Goal: Transaction & Acquisition: Purchase product/service

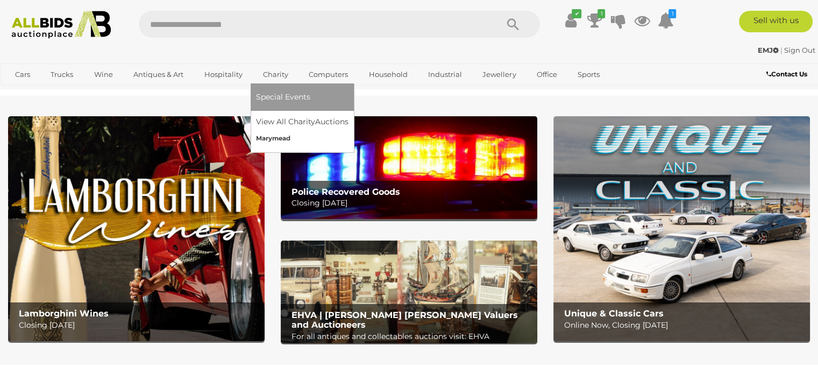
click at [282, 138] on link "Marymead" at bounding box center [302, 138] width 93 height 17
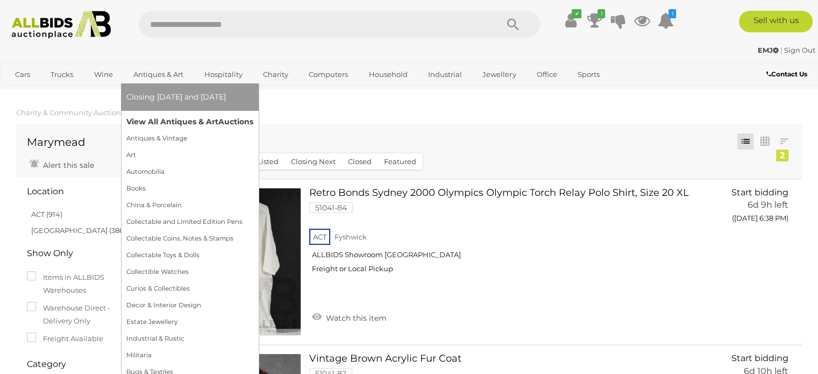
click at [168, 119] on link "View All Antiques & Art Auctions" at bounding box center [189, 121] width 127 height 17
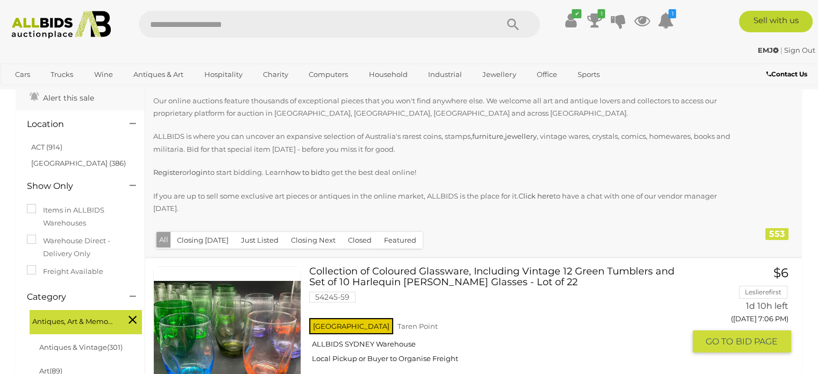
scroll to position [108, 0]
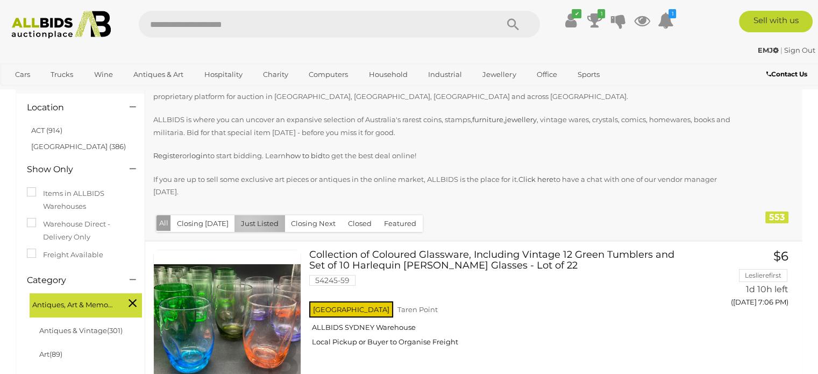
click at [245, 222] on button "Just Listed" at bounding box center [259, 223] width 51 height 17
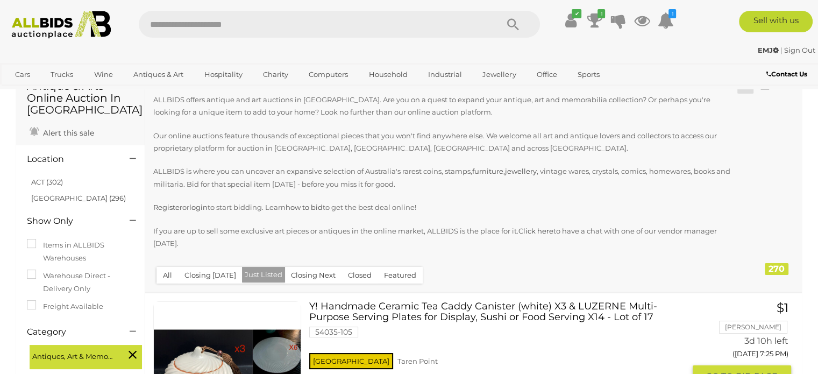
scroll to position [54, 0]
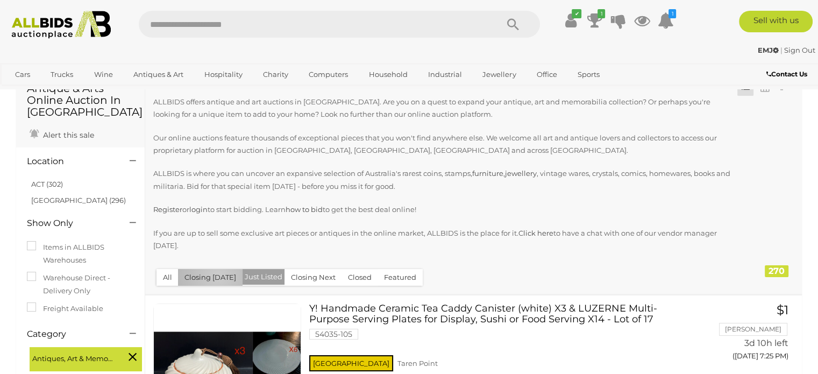
click at [217, 276] on button "Closing [DATE]" at bounding box center [210, 277] width 65 height 17
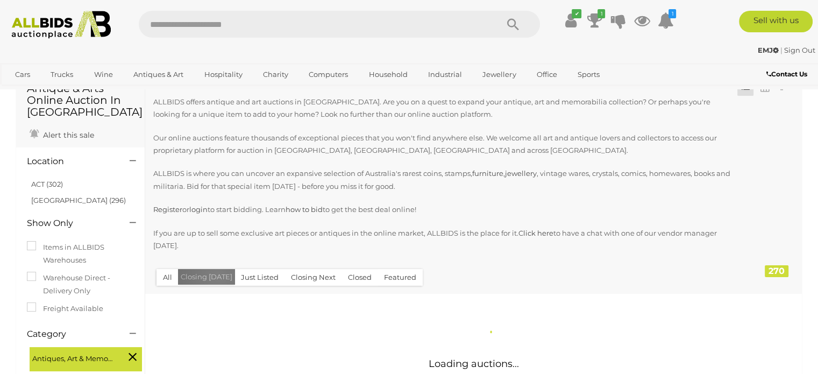
scroll to position [0, 0]
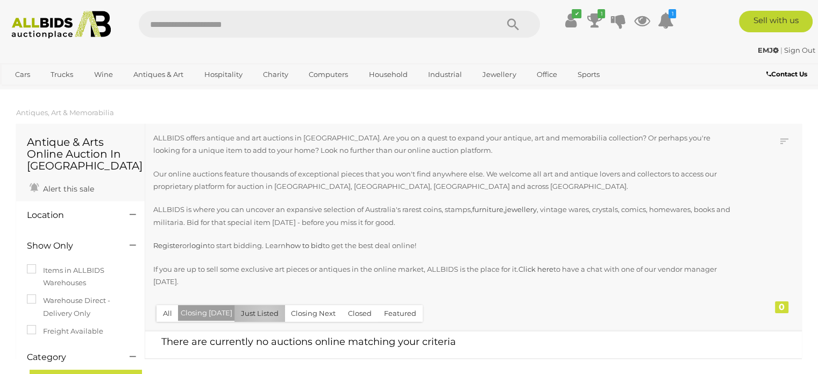
click at [262, 314] on button "Just Listed" at bounding box center [259, 313] width 51 height 17
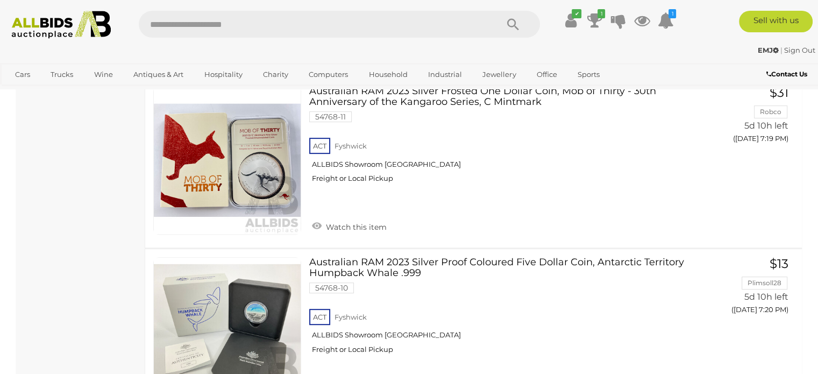
scroll to position [8659, 0]
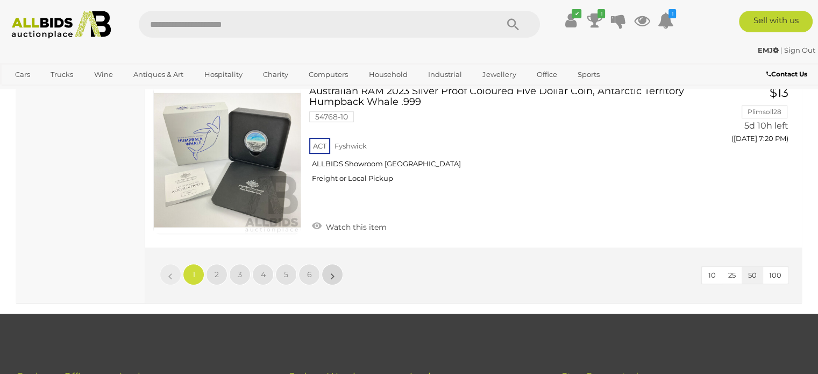
click at [337, 264] on link "»" at bounding box center [333, 275] width 22 height 22
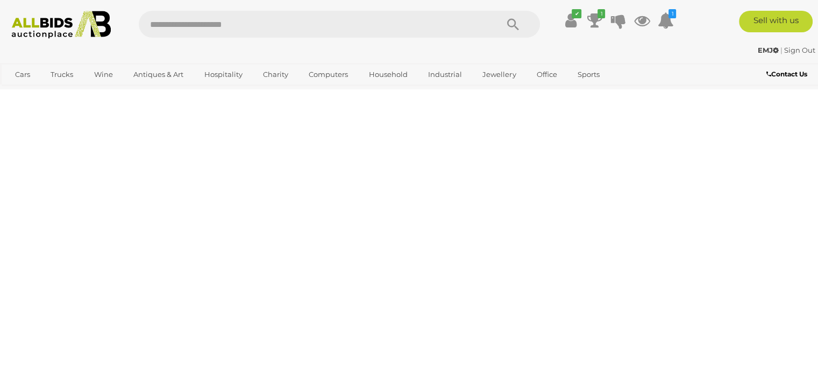
scroll to position [240, 0]
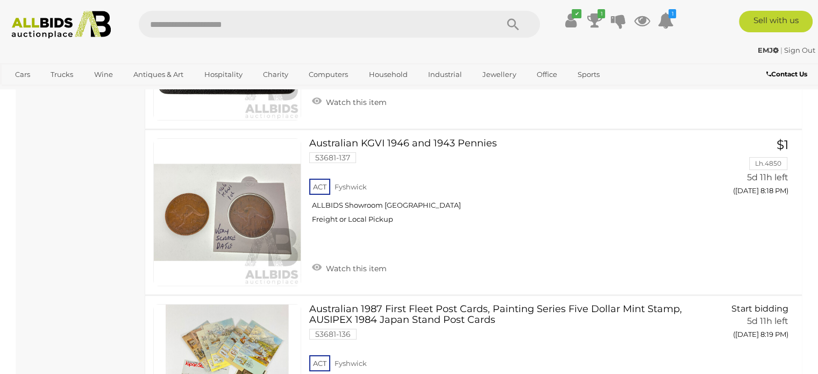
scroll to position [8468, 0]
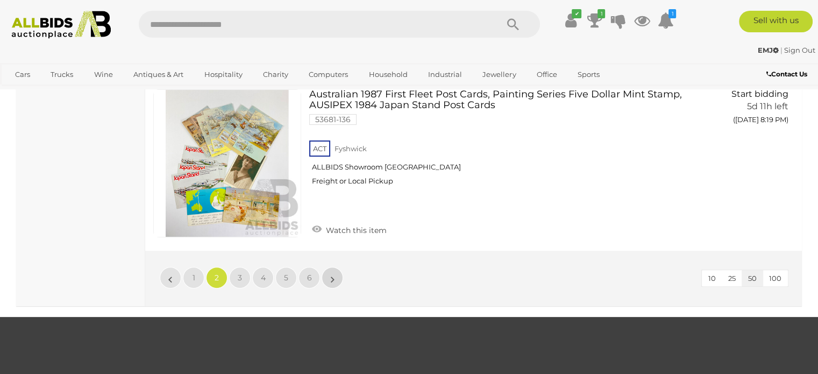
click at [340, 267] on link "»" at bounding box center [333, 278] width 22 height 22
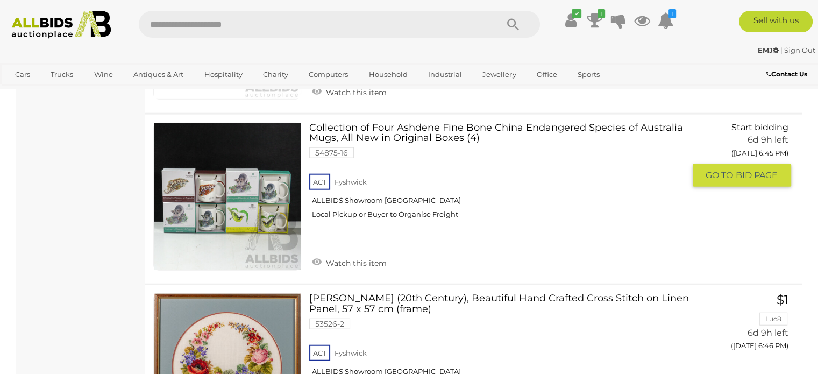
scroll to position [6693, 0]
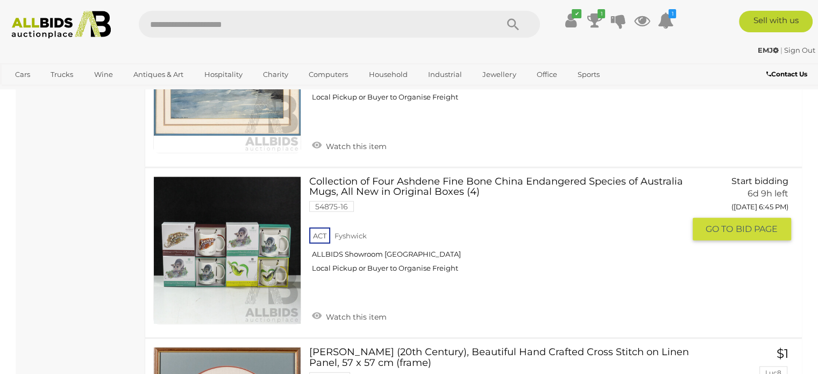
click at [260, 220] on img at bounding box center [227, 250] width 147 height 147
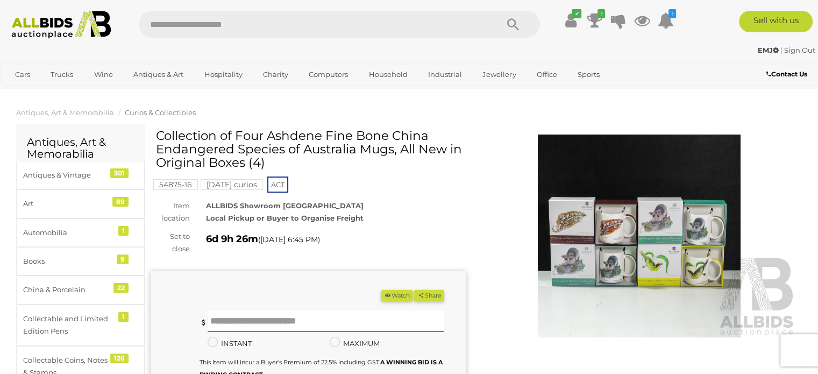
click at [630, 185] on img at bounding box center [639, 235] width 315 height 203
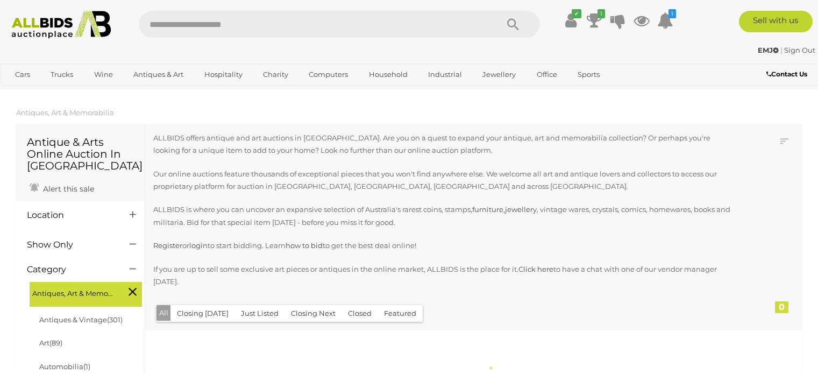
scroll to position [1135, 0]
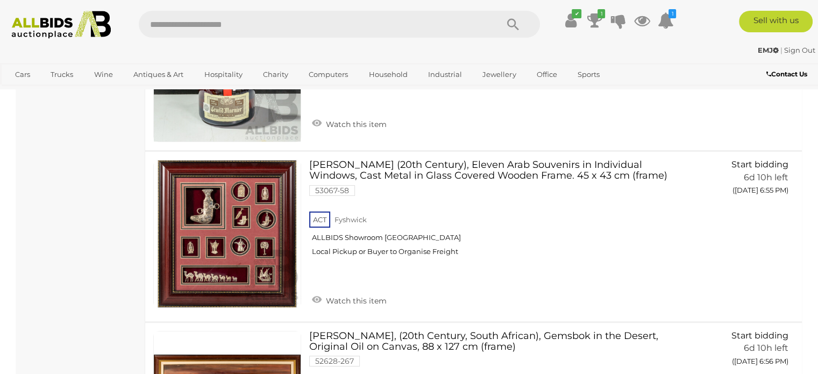
scroll to position [8527, 0]
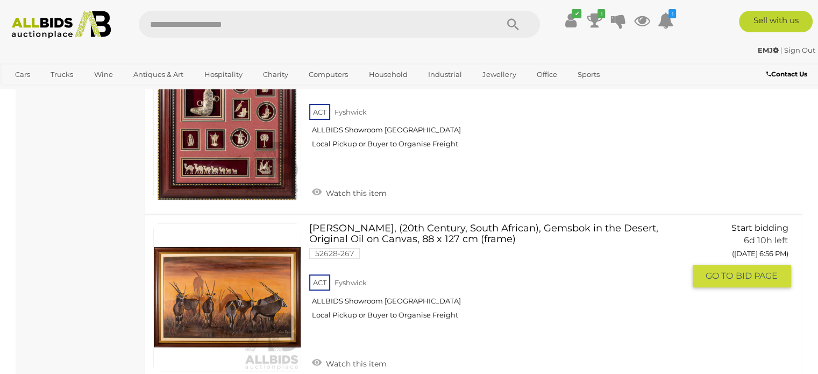
click at [350, 223] on link "Julie Viljoen, (20th Century, South African), Gemsbok in the Desert, Original O…" at bounding box center [500, 275] width 367 height 105
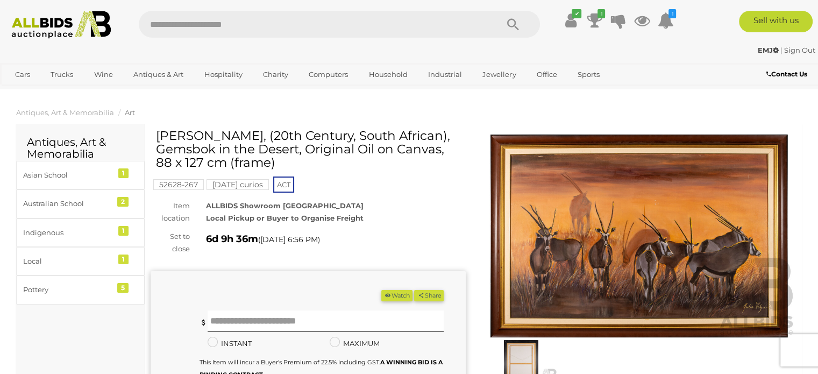
click at [548, 220] on img at bounding box center [639, 235] width 315 height 203
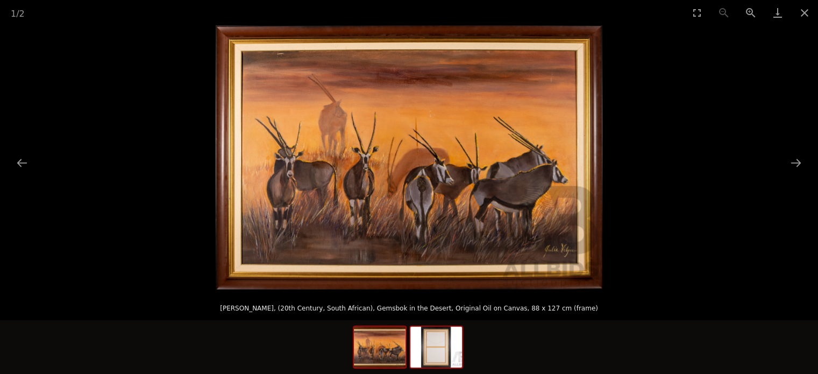
click at [436, 339] on img at bounding box center [436, 346] width 52 height 41
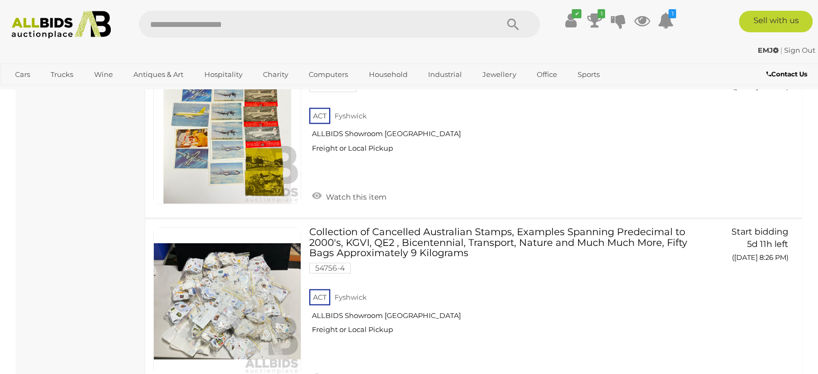
scroll to position [8630, 0]
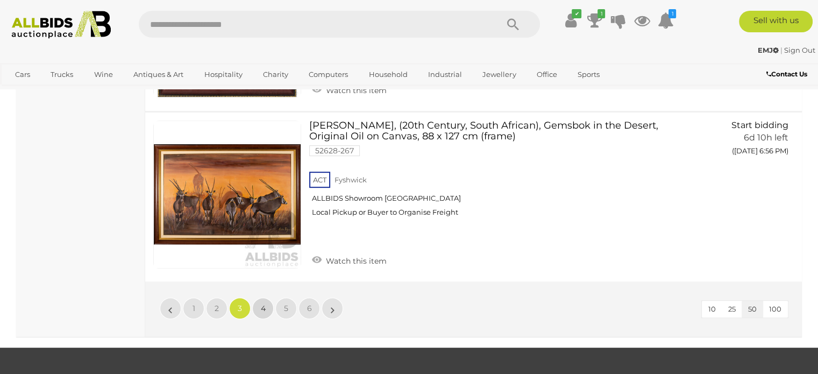
click at [260, 297] on link "4" at bounding box center [263, 308] width 22 height 22
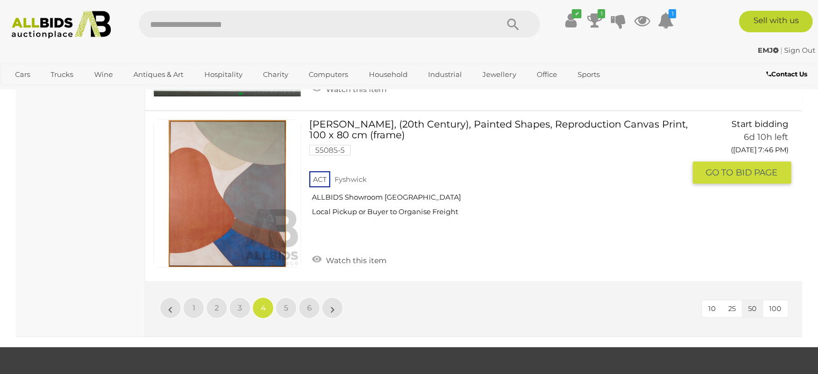
scroll to position [8630, 0]
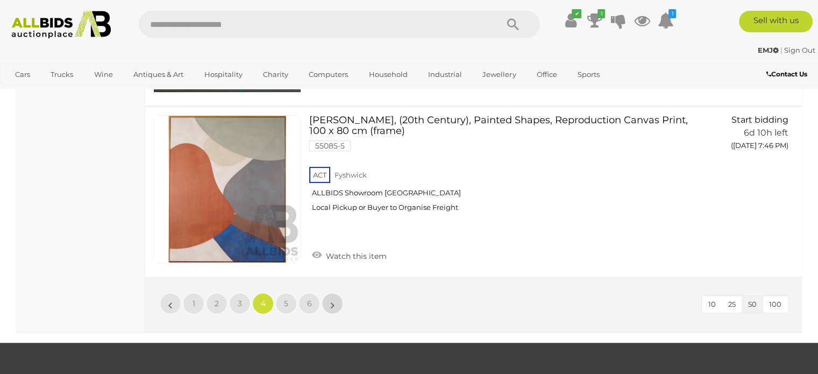
click at [338, 293] on link "»" at bounding box center [333, 304] width 22 height 22
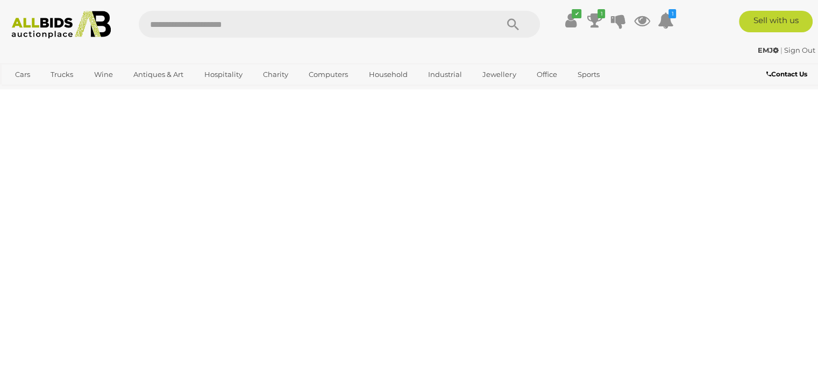
scroll to position [240, 0]
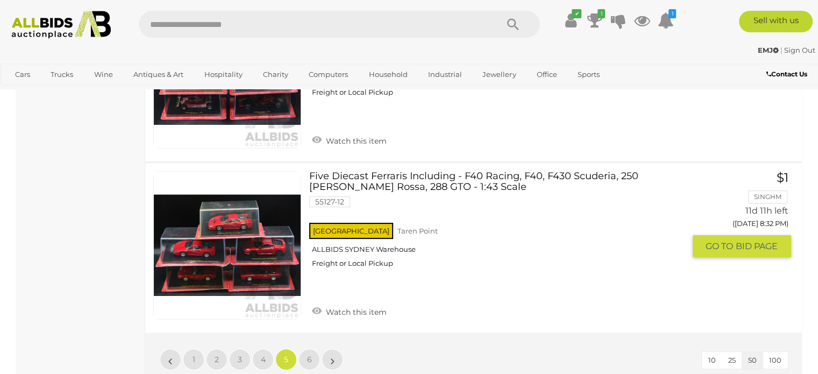
scroll to position [8414, 0]
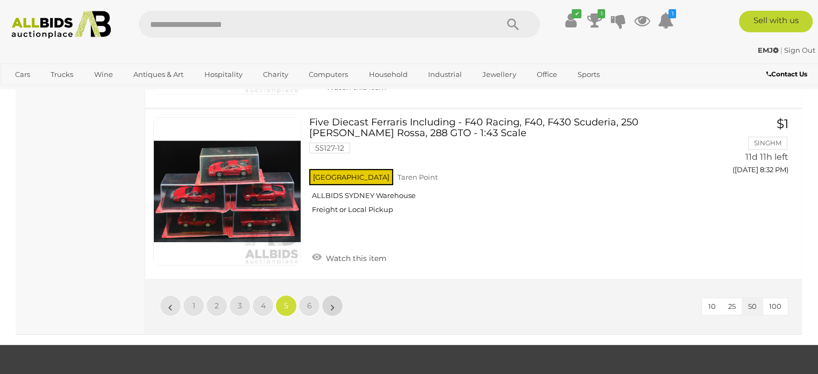
click at [338, 295] on link "»" at bounding box center [333, 306] width 22 height 22
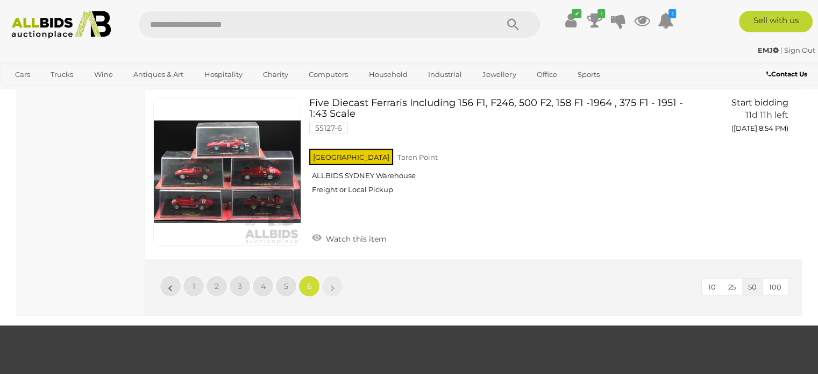
scroll to position [3090, 0]
